Goal: Use online tool/utility: Use online tool/utility

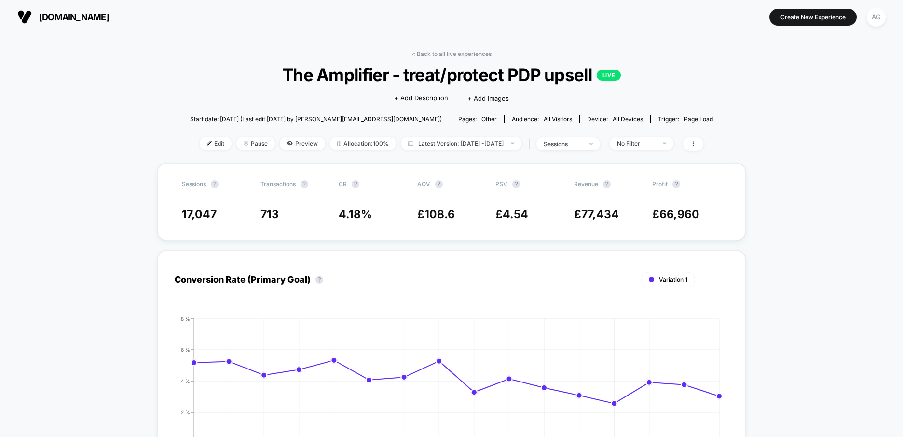
click at [37, 16] on button "[DOMAIN_NAME]" at bounding box center [62, 16] width 97 height 15
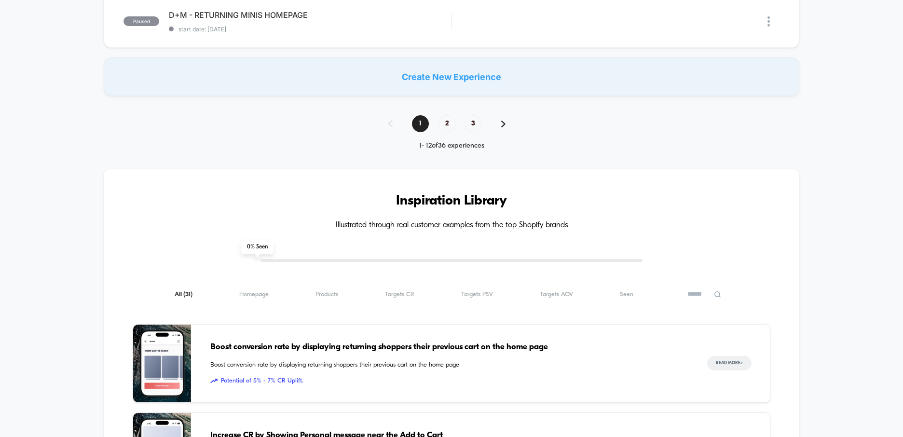
scroll to position [828, 0]
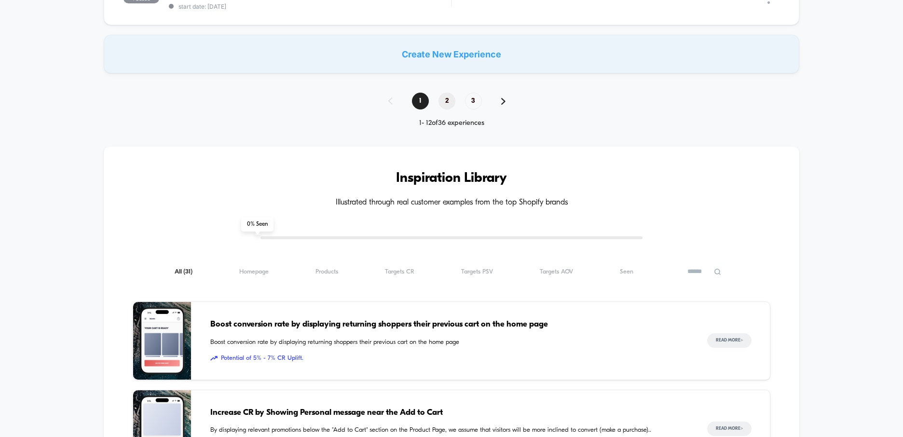
click at [450, 106] on span "2" at bounding box center [447, 101] width 17 height 17
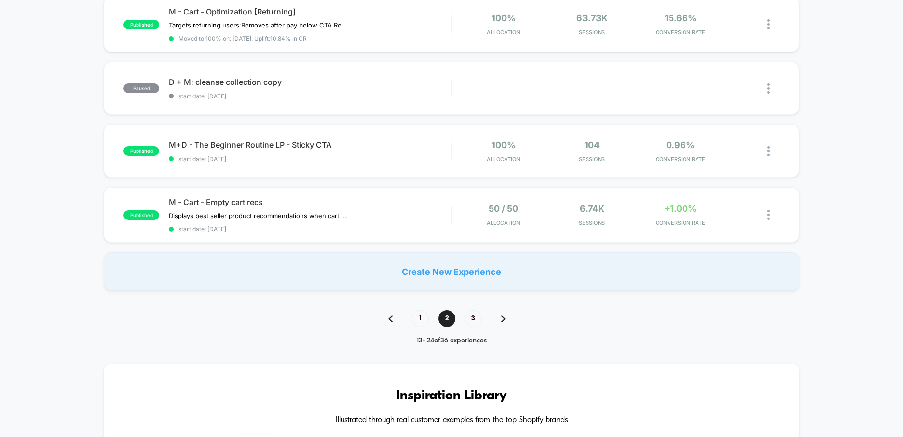
scroll to position [618, 0]
drag, startPoint x: 482, startPoint y: 322, endPoint x: 475, endPoint y: 321, distance: 7.3
click at [480, 323] on div "1 2 3" at bounding box center [452, 318] width 146 height 17
click at [475, 321] on span "3" at bounding box center [473, 318] width 17 height 17
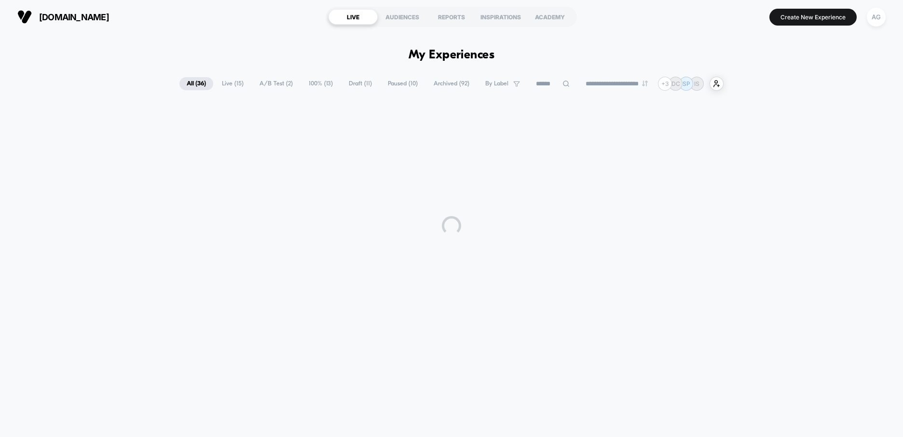
scroll to position [0, 0]
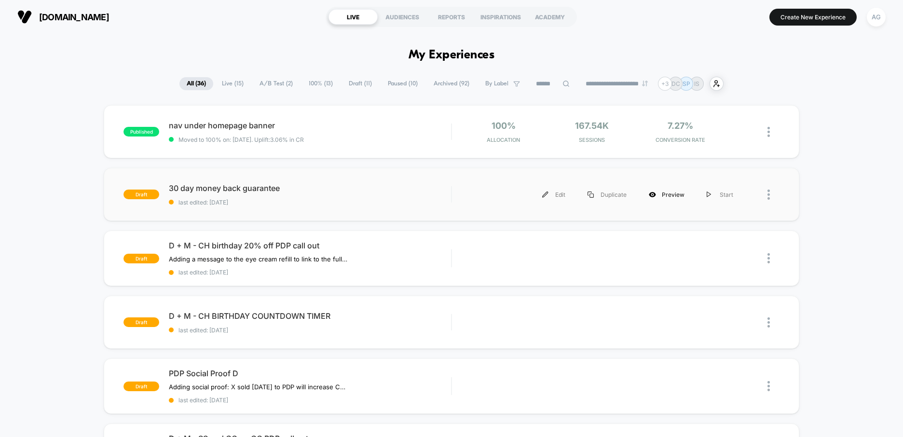
click at [663, 194] on div "Preview" at bounding box center [667, 195] width 58 height 22
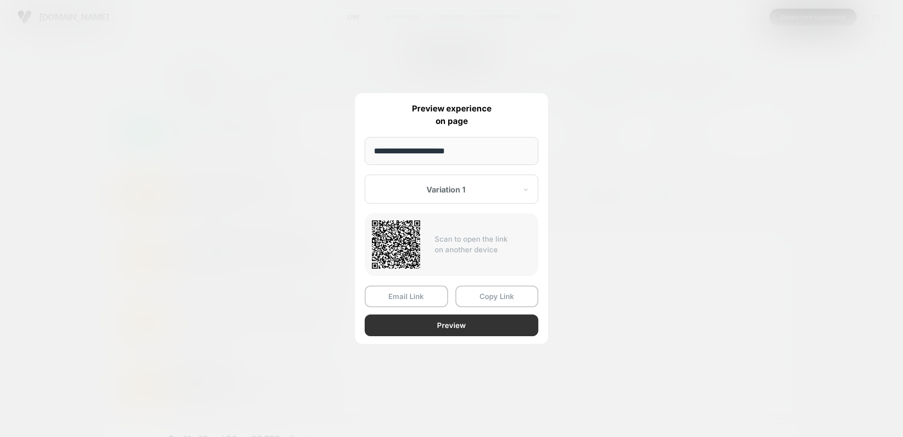
click at [409, 324] on button "Preview" at bounding box center [452, 326] width 174 height 22
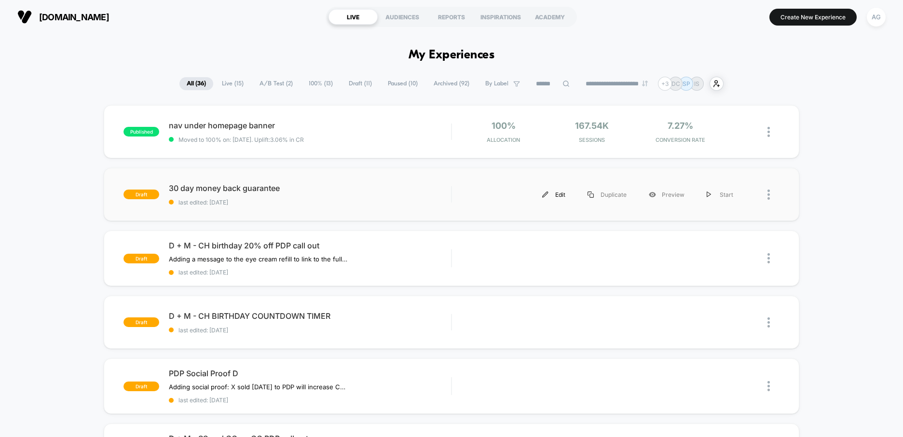
click at [547, 194] on img at bounding box center [545, 195] width 6 height 6
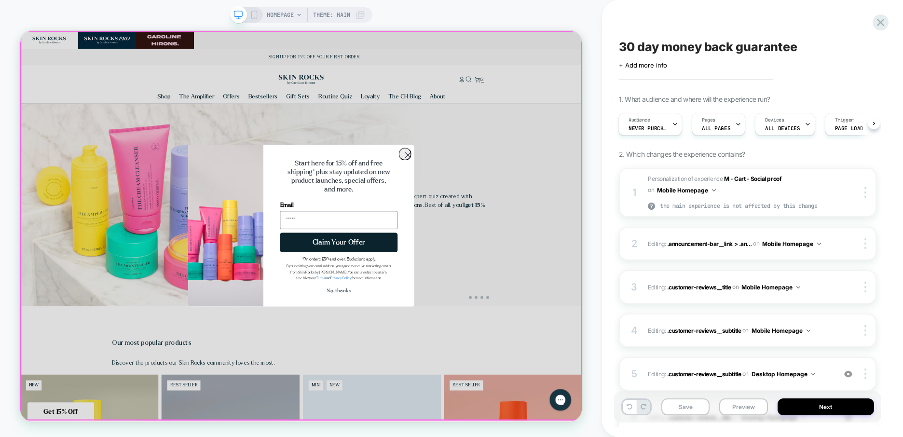
click at [539, 215] on div at bounding box center [394, 291] width 749 height 520
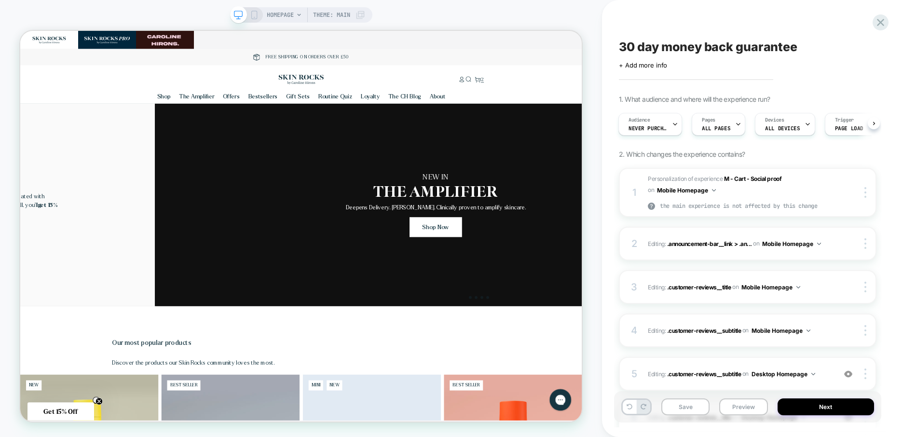
scroll to position [0, 749]
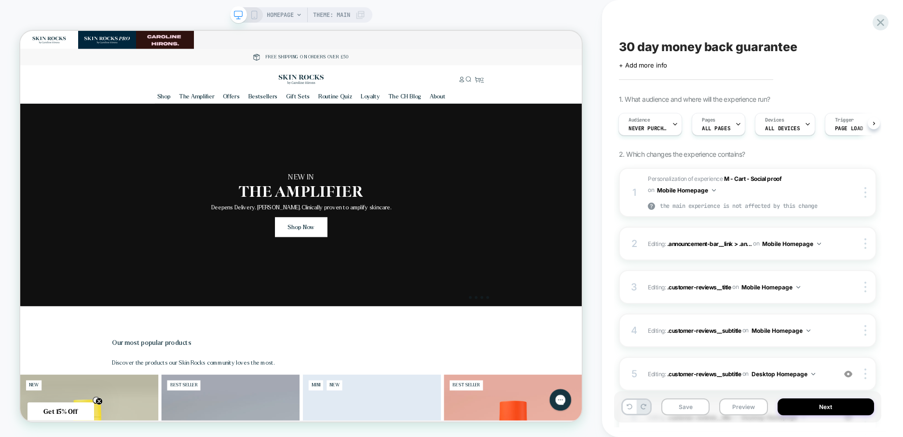
click at [674, 109] on div "Audience Never Purchased Pages ALL PAGES Devices ALL DEVICES Trigger Page Load" at bounding box center [743, 124] width 258 height 32
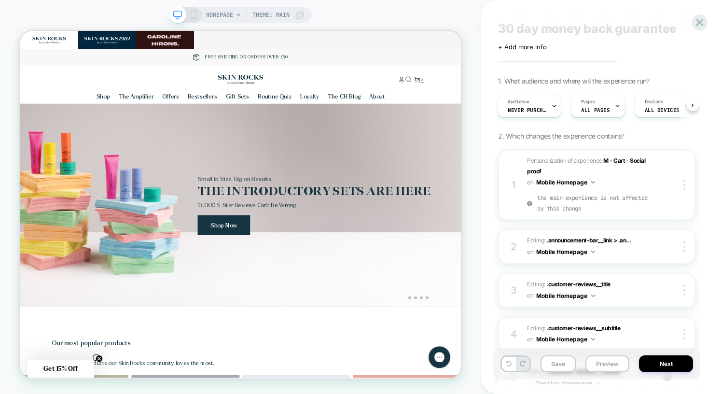
scroll to position [0, 491]
